Goal: Check status: Check status

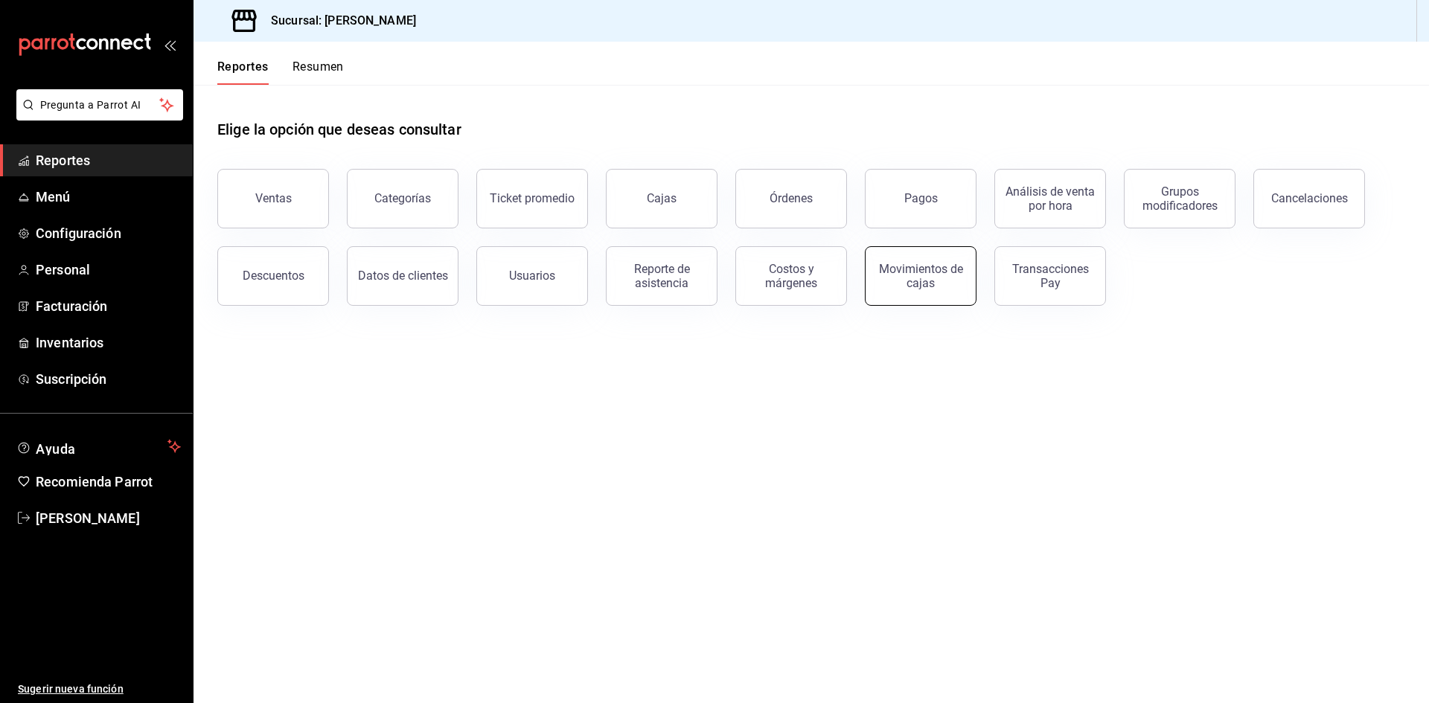
click at [917, 281] on div "Movimientos de cajas" at bounding box center [920, 276] width 92 height 28
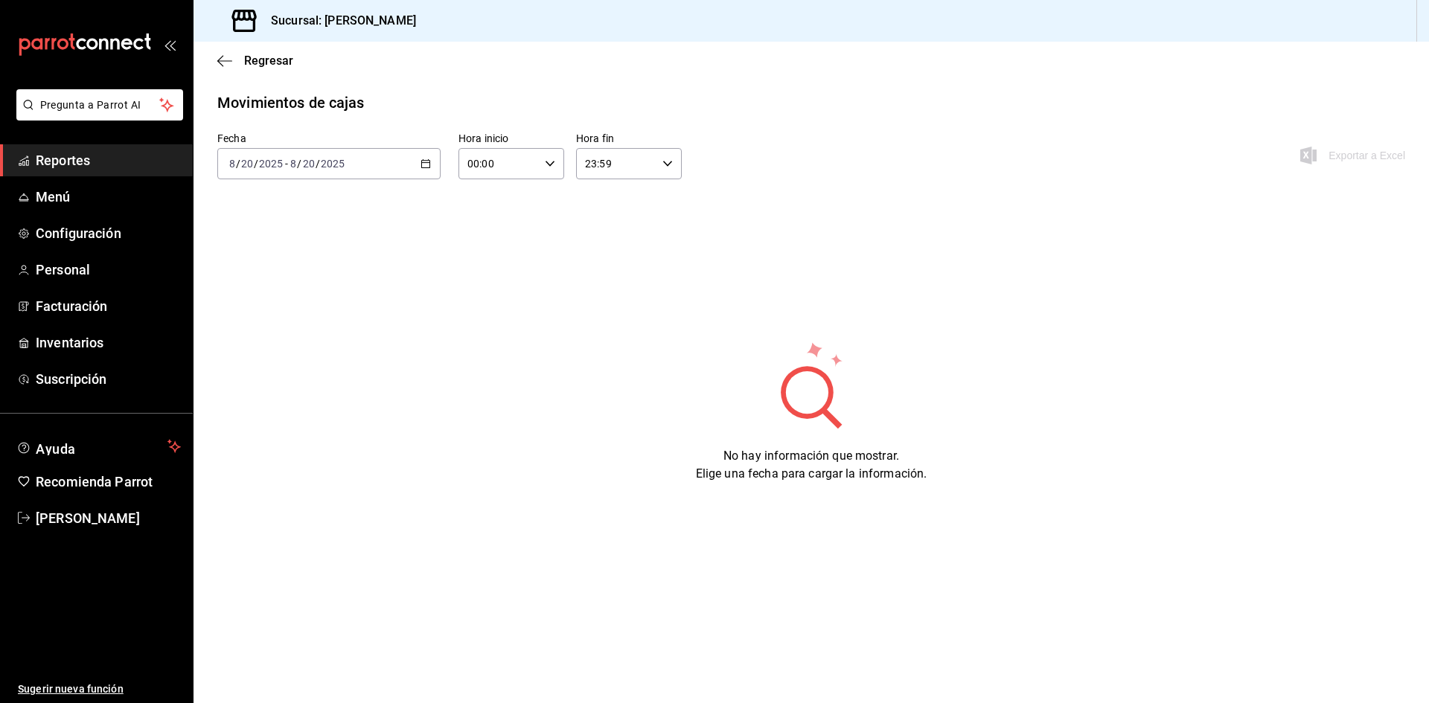
click at [430, 170] on div "[DATE] [DATE] - [DATE] [DATE]" at bounding box center [328, 163] width 223 height 31
click at [308, 243] on span "Ayer" at bounding box center [287, 242] width 115 height 16
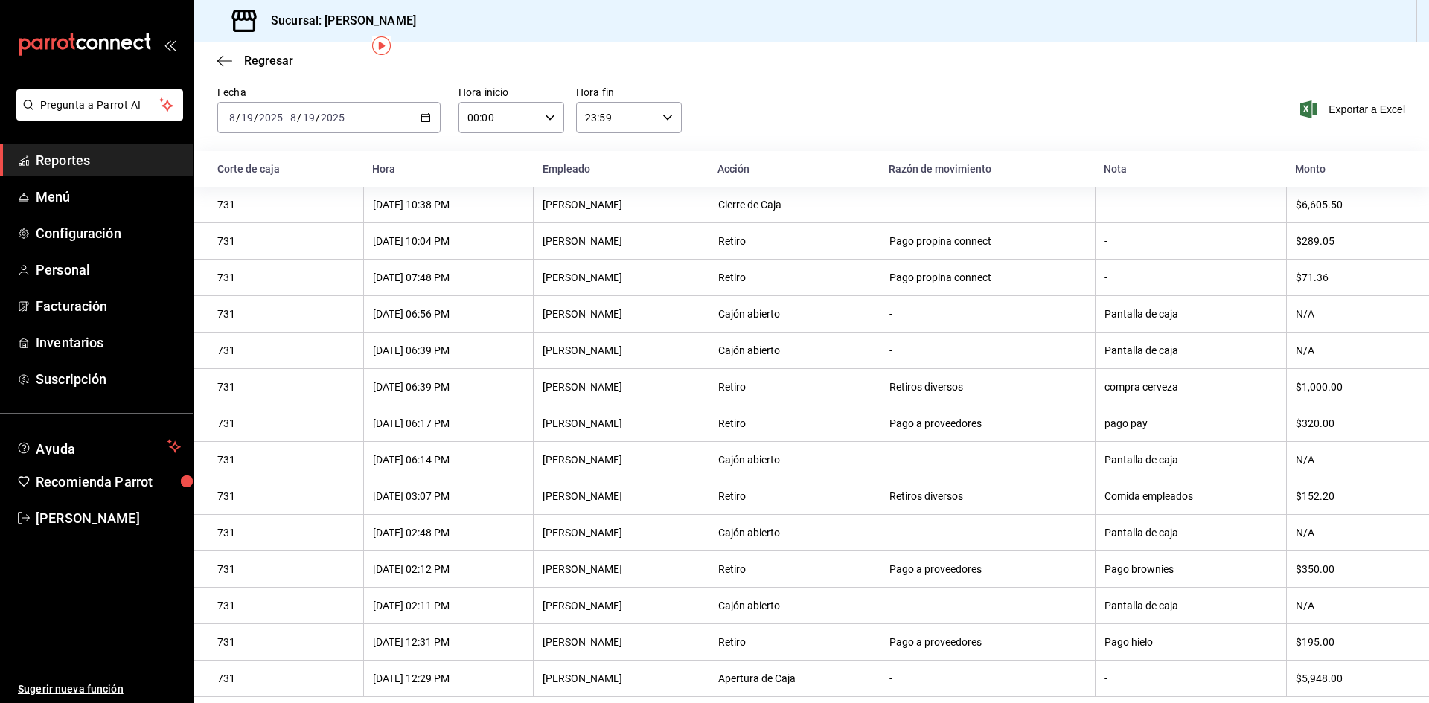
scroll to position [57, 0]
drag, startPoint x: 1314, startPoint y: 425, endPoint x: 1002, endPoint y: 417, distance: 311.9
click at [1002, 417] on tr "731 [DATE] 06:17 PM [PERSON_NAME] Retiro Pago a proveedores pago pay $320.00" at bounding box center [810, 424] width 1235 height 36
